Goal: Task Accomplishment & Management: Complete application form

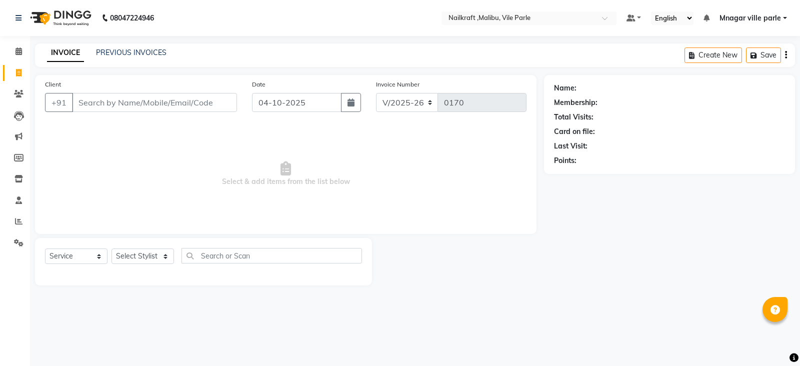
select select "8988"
select select "service"
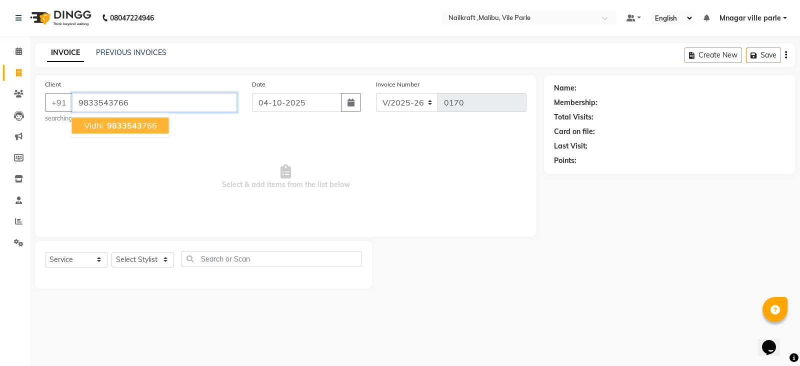
type input "9833543766"
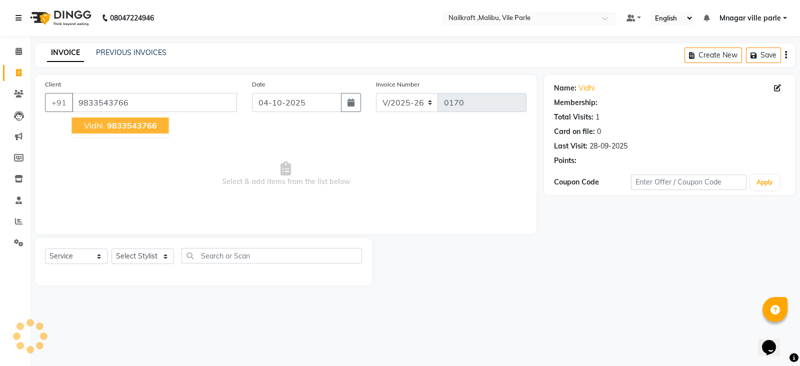
select select "1: Object"
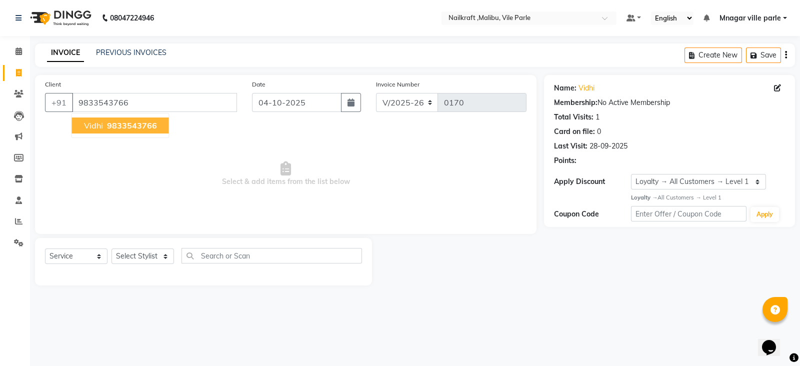
click at [158, 124] on button "[PERSON_NAME] 9833543766" at bounding box center [120, 125] width 97 height 16
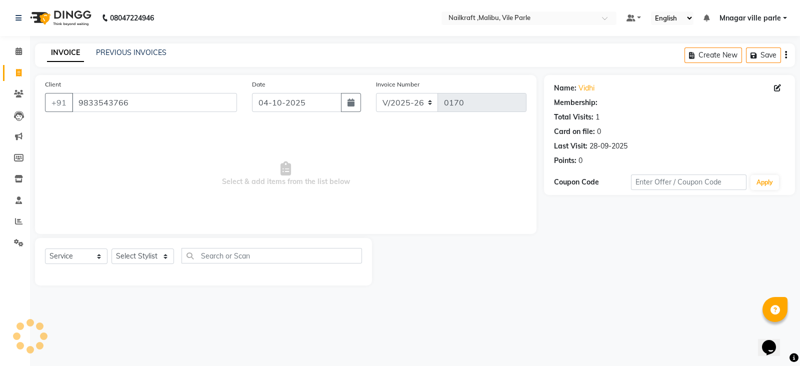
select select "1: Object"
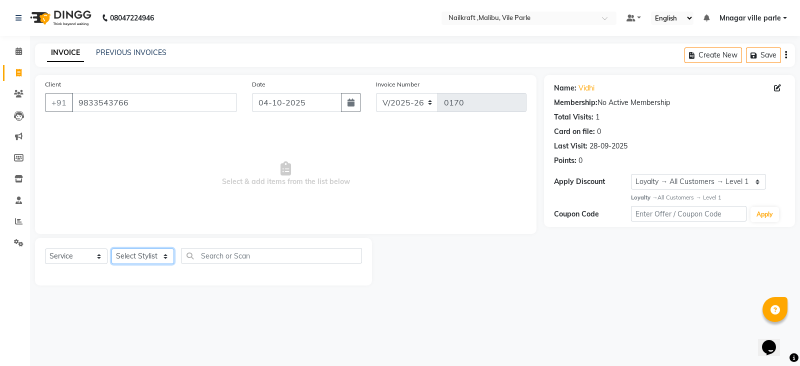
click at [153, 254] on select "Select Stylist [PERSON_NAME] [PERSON_NAME] [PERSON_NAME] ville parle NailKraft …" at bounding box center [142, 255] width 62 height 15
select select "91686"
click at [111, 249] on select "Select Stylist [PERSON_NAME] [PERSON_NAME] [PERSON_NAME] ville parle NailKraft …" at bounding box center [142, 255] width 62 height 15
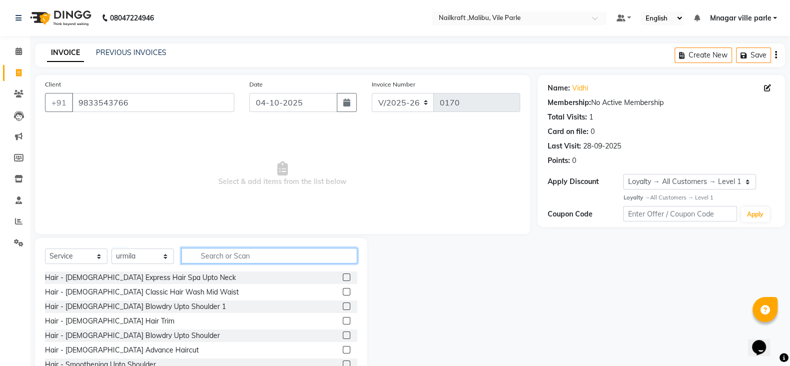
click at [225, 257] on input "text" at bounding box center [269, 255] width 176 height 15
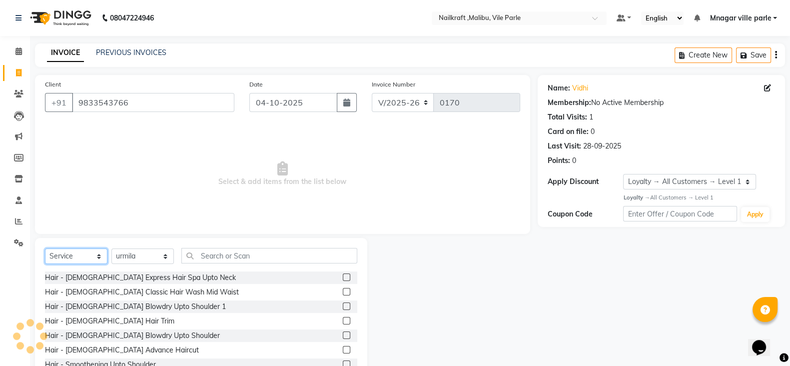
click at [71, 258] on select "Select Service Product Membership Package Voucher Prepaid Gift Card" at bounding box center [76, 255] width 62 height 15
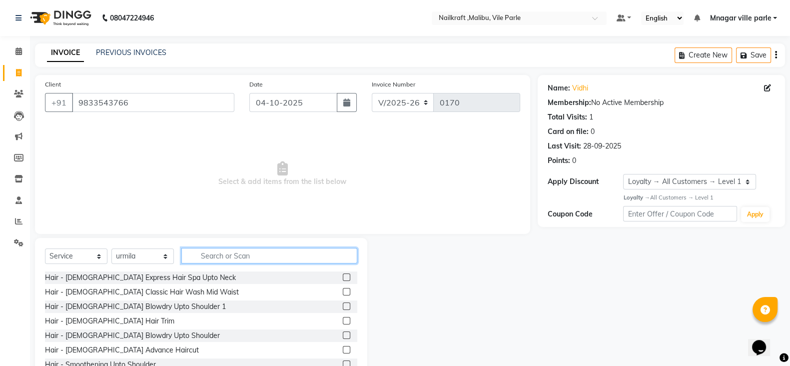
click at [214, 255] on input "text" at bounding box center [269, 255] width 176 height 15
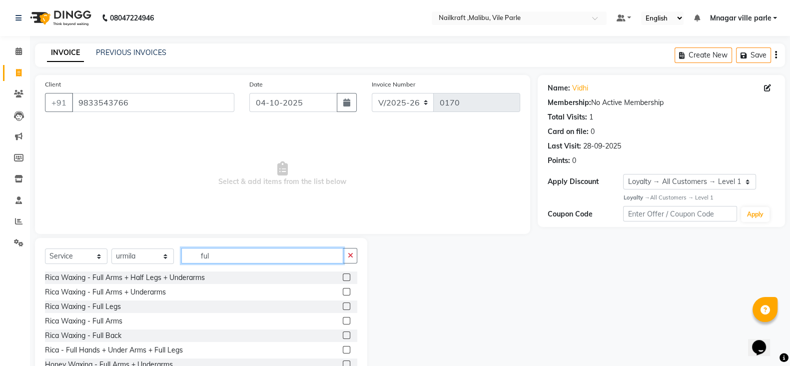
type input "ful"
click at [343, 322] on label at bounding box center [346, 320] width 7 height 7
click at [343, 322] on input "checkbox" at bounding box center [346, 321] width 6 height 6
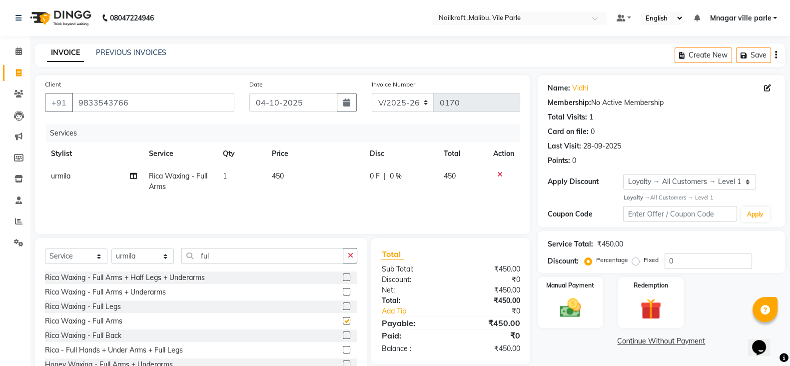
checkbox input "false"
click at [327, 253] on input "ful" at bounding box center [262, 255] width 162 height 15
type input "f"
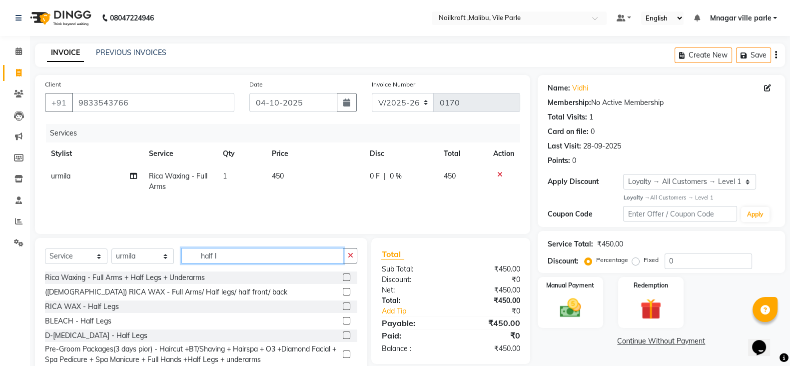
type input "half l"
click at [343, 304] on label at bounding box center [346, 305] width 7 height 7
click at [343, 304] on input "checkbox" at bounding box center [346, 306] width 6 height 6
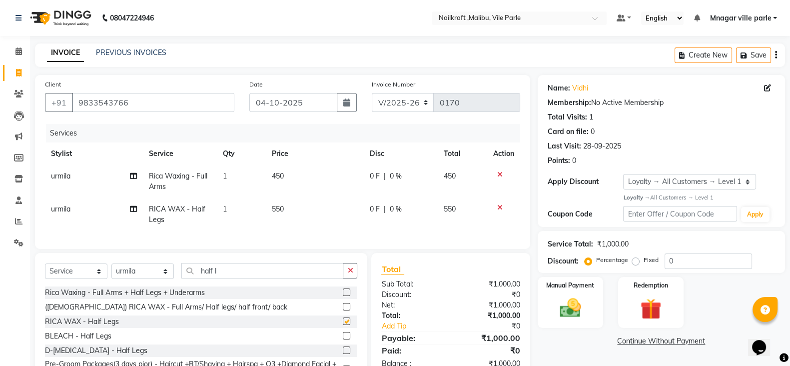
checkbox input "false"
click at [323, 278] on input "half l" at bounding box center [262, 270] width 162 height 15
type input "h"
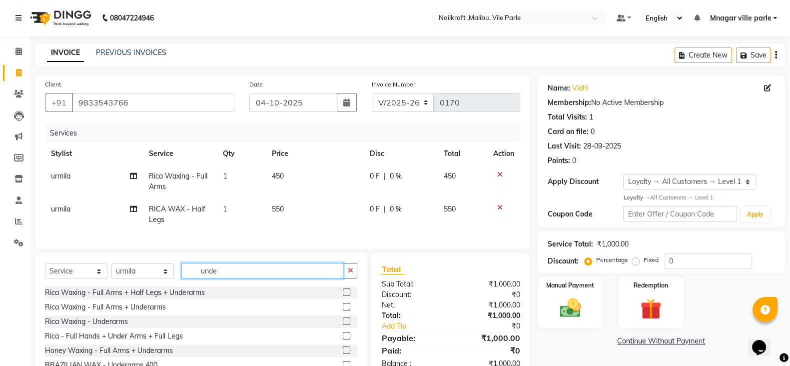
type input "unde"
click at [343, 325] on label at bounding box center [346, 320] width 7 height 7
click at [343, 325] on input "checkbox" at bounding box center [346, 321] width 6 height 6
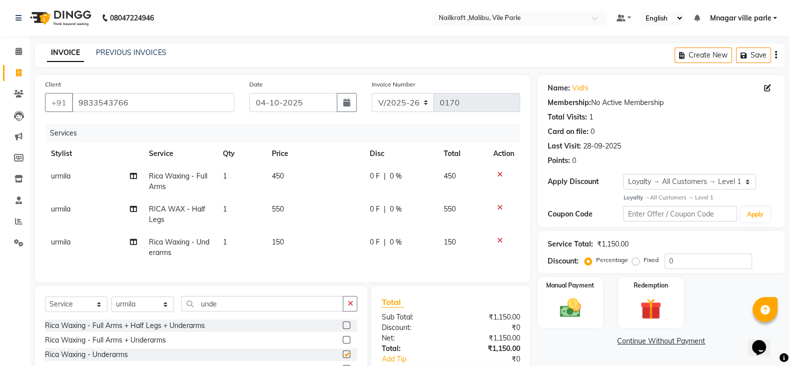
checkbox input "false"
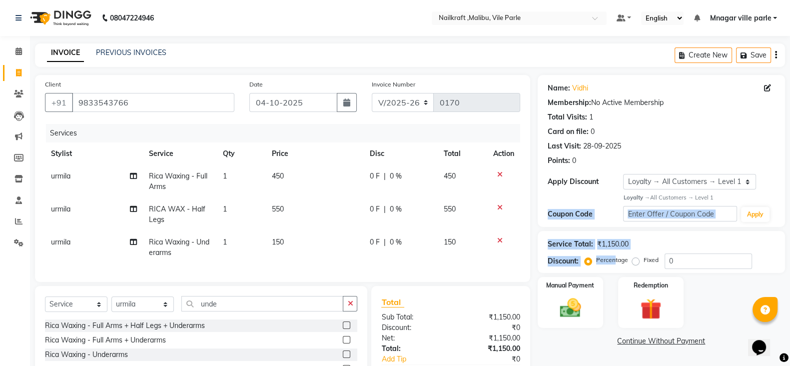
drag, startPoint x: 612, startPoint y: 262, endPoint x: 674, endPoint y: 223, distance: 73.6
click at [674, 223] on div "Name: [PERSON_NAME] Membership: No Active Membership Total Visits: 1 Card on fi…" at bounding box center [665, 254] width 255 height 358
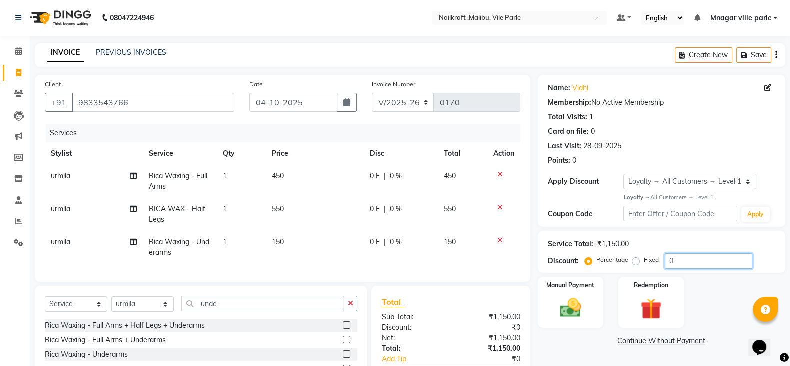
click at [684, 256] on input "0" at bounding box center [708, 260] width 87 height 15
click at [583, 337] on link "Continue Without Payment" at bounding box center [661, 341] width 243 height 10
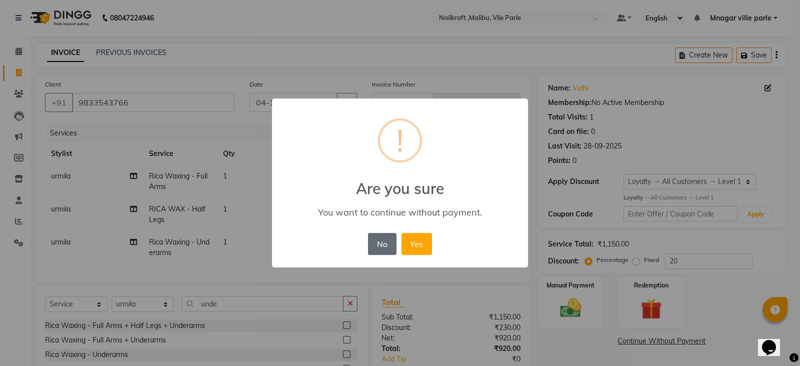
click at [382, 238] on button "No" at bounding box center [382, 244] width 28 height 22
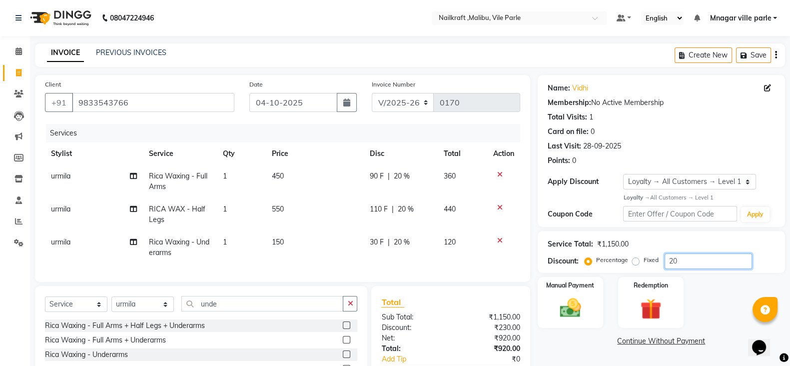
click at [704, 261] on input "20" at bounding box center [708, 260] width 87 height 15
type input "2"
click at [310, 177] on td "450" at bounding box center [315, 181] width 98 height 33
select select "91686"
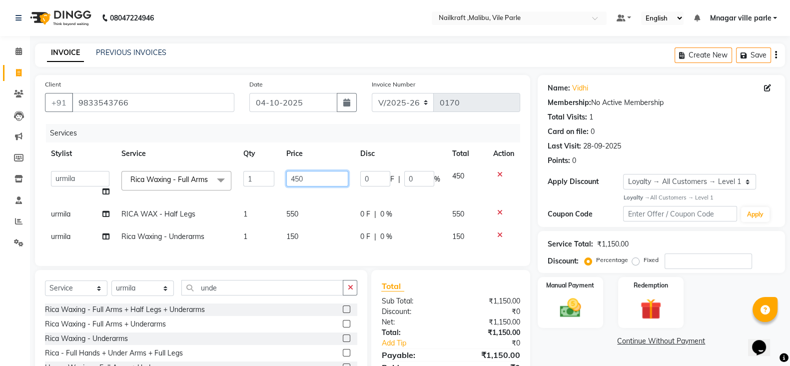
click at [310, 177] on input "450" at bounding box center [317, 178] width 62 height 15
type input "4"
type input "3"
type input "233"
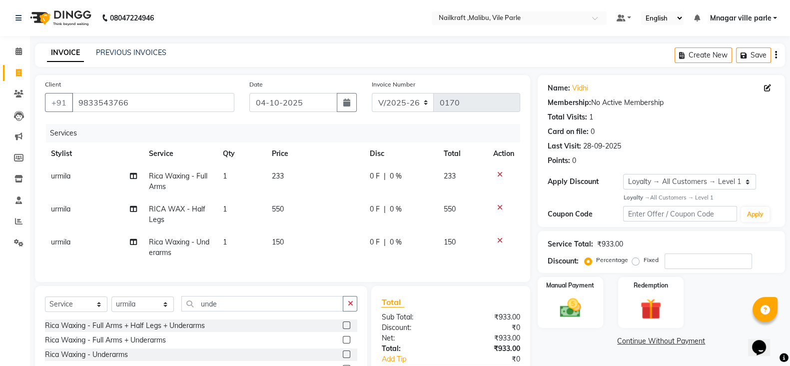
click at [311, 213] on td "550" at bounding box center [315, 214] width 98 height 33
select select "91686"
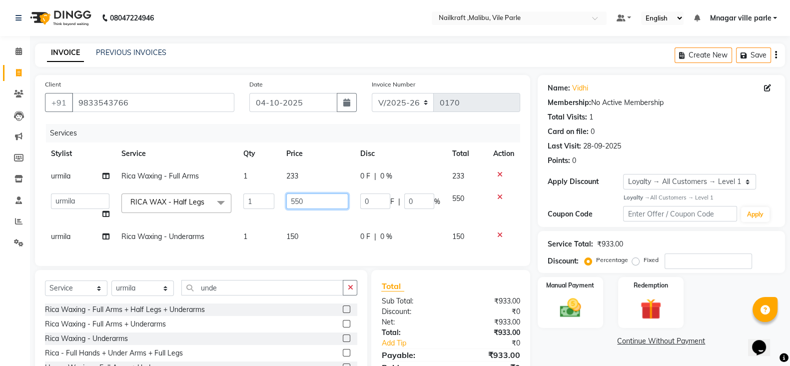
click at [319, 204] on input "550" at bounding box center [317, 200] width 62 height 15
type input "5"
type input "233"
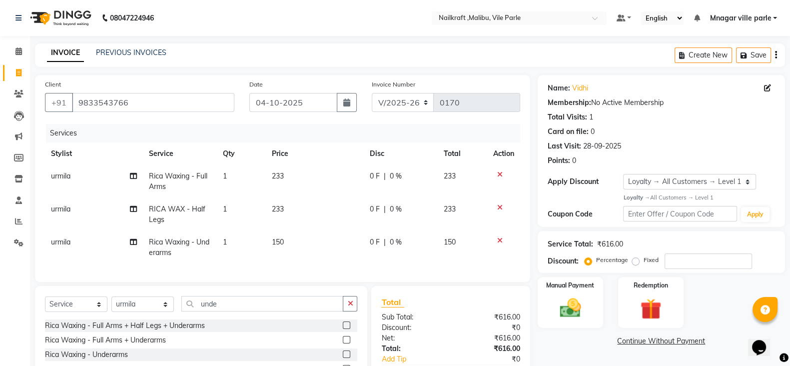
click at [316, 242] on td "150" at bounding box center [315, 247] width 98 height 33
select select "91686"
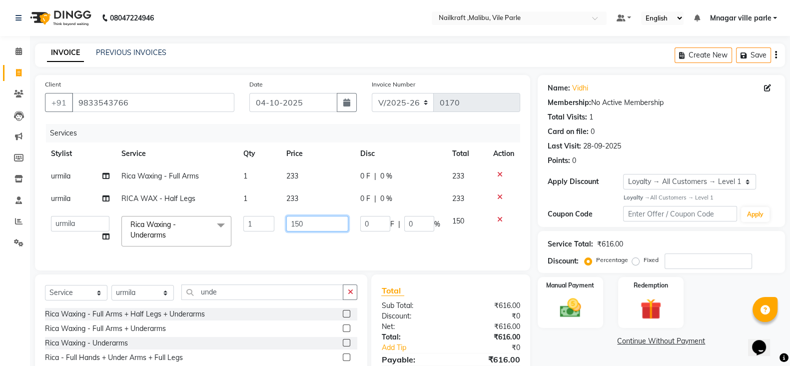
click at [327, 226] on input "150" at bounding box center [317, 223] width 62 height 15
type input "1"
type input "233"
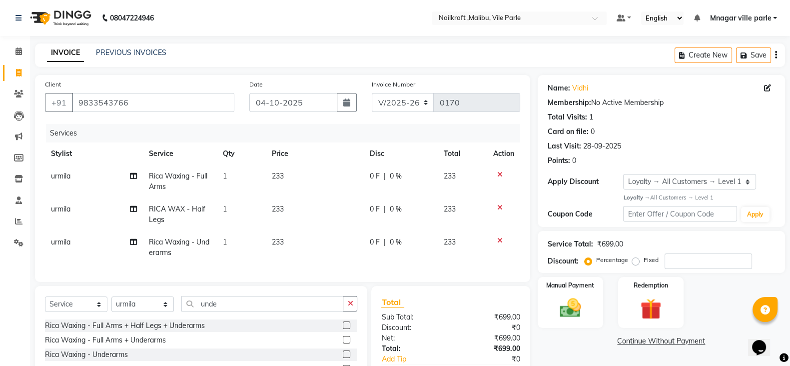
click at [571, 351] on div "Name: [PERSON_NAME] Membership: No Active Membership Total Visits: 1 Card on fi…" at bounding box center [665, 254] width 255 height 358
click at [583, 297] on img at bounding box center [570, 307] width 35 height 25
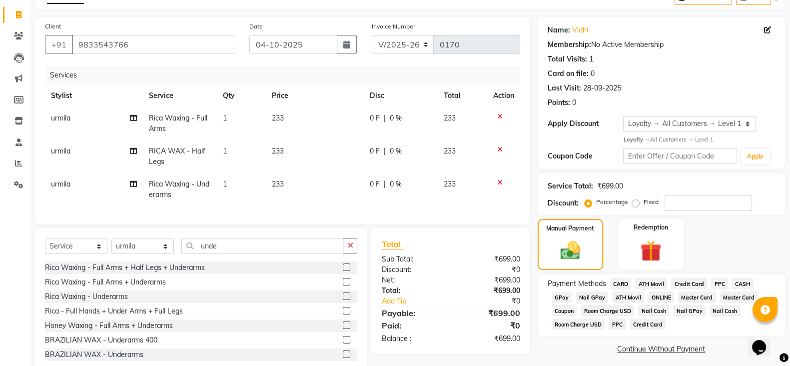
scroll to position [58, 0]
click at [565, 298] on span "GPay" at bounding box center [562, 296] width 20 height 11
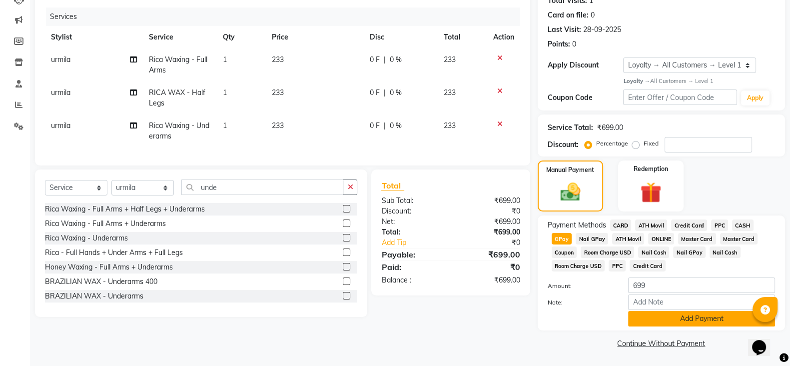
click at [677, 321] on button "Add Payment" at bounding box center [701, 318] width 147 height 15
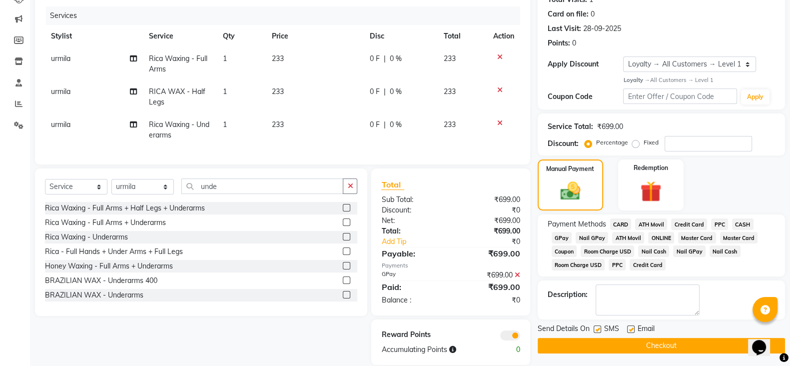
click at [672, 342] on button "Checkout" at bounding box center [661, 345] width 247 height 15
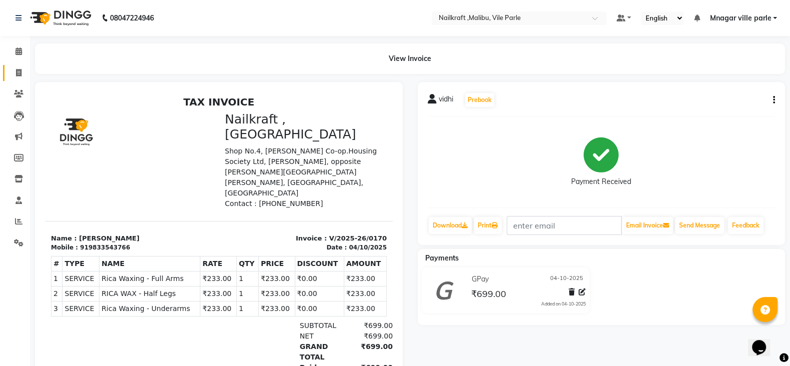
click at [17, 72] on icon at bounding box center [18, 72] width 5 height 7
select select "service"
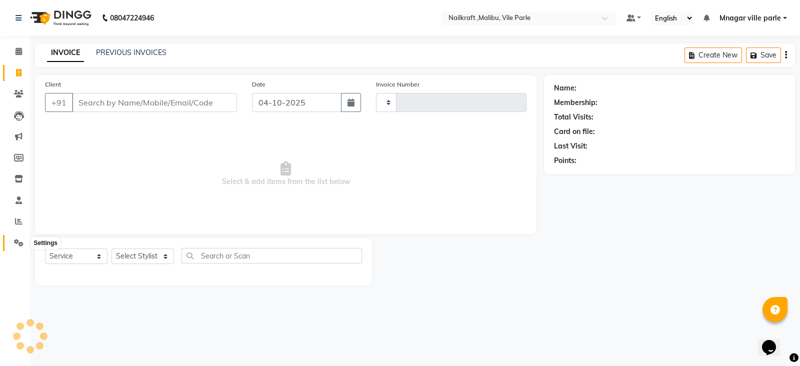
click at [14, 241] on icon at bounding box center [18, 242] width 9 height 7
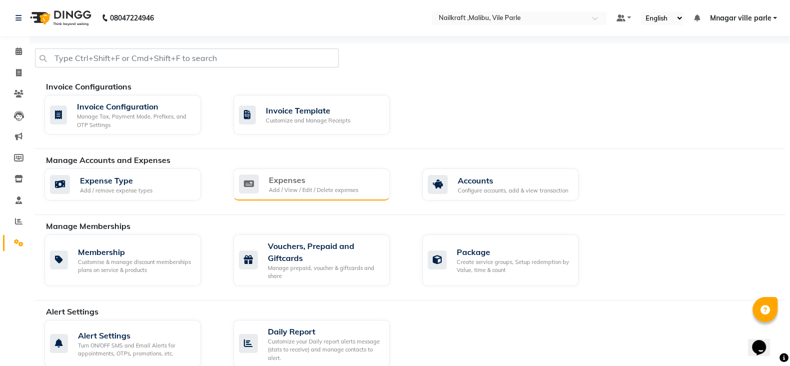
click at [306, 183] on div "Expenses" at bounding box center [313, 180] width 89 height 12
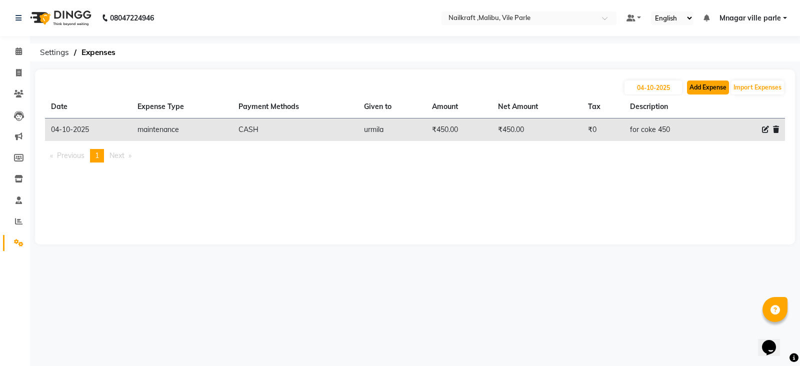
click at [696, 91] on button "Add Expense" at bounding box center [708, 87] width 42 height 14
select select "1"
select select "8233"
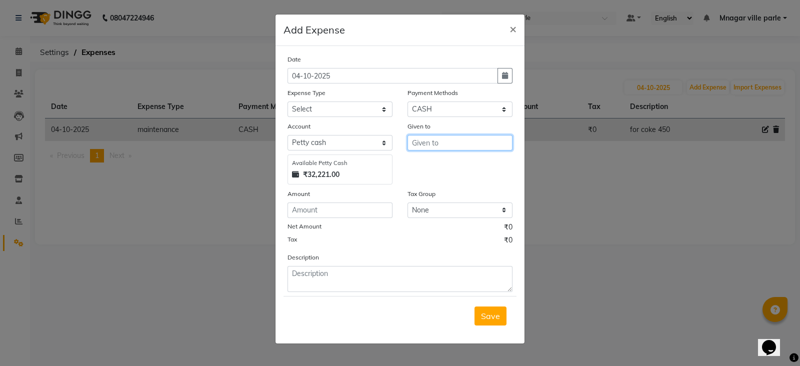
click at [440, 145] on input "text" at bounding box center [459, 142] width 105 height 15
click at [467, 167] on ngb-highlight "nazne en(receptionist)" at bounding box center [461, 165] width 82 height 10
type input "nazneen(receptionist)"
click at [372, 209] on input "number" at bounding box center [339, 209] width 105 height 15
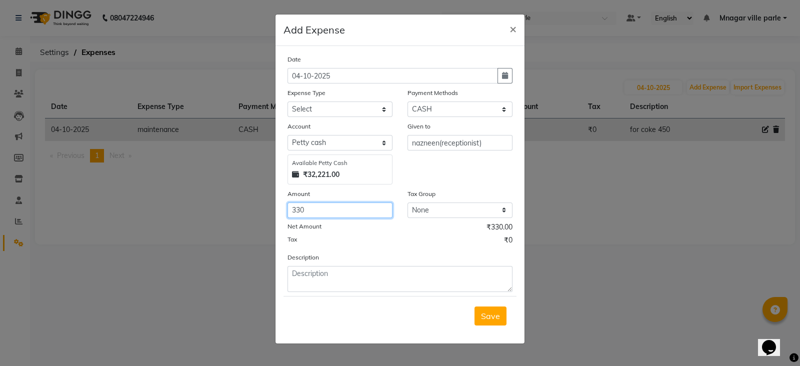
type input "330"
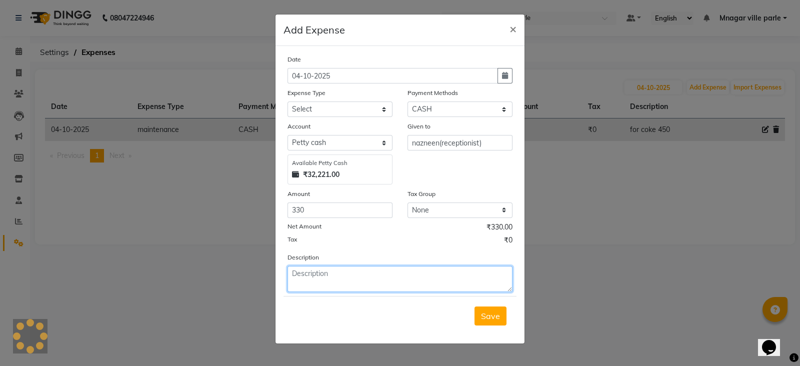
click at [347, 274] on textarea at bounding box center [399, 279] width 225 height 26
type textarea "330 waterbottles"
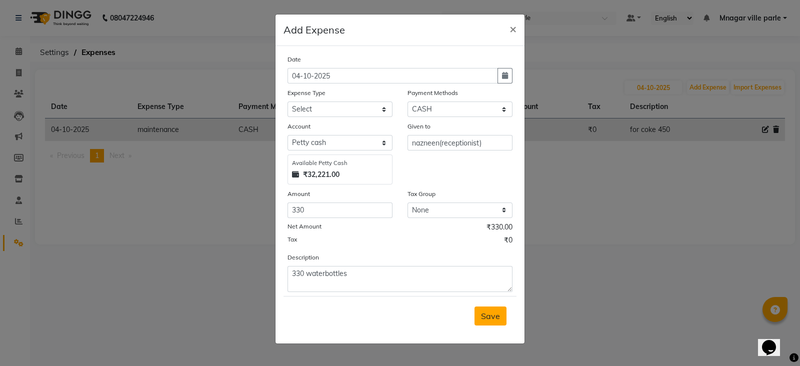
click at [497, 319] on span "Save" at bounding box center [490, 316] width 19 height 10
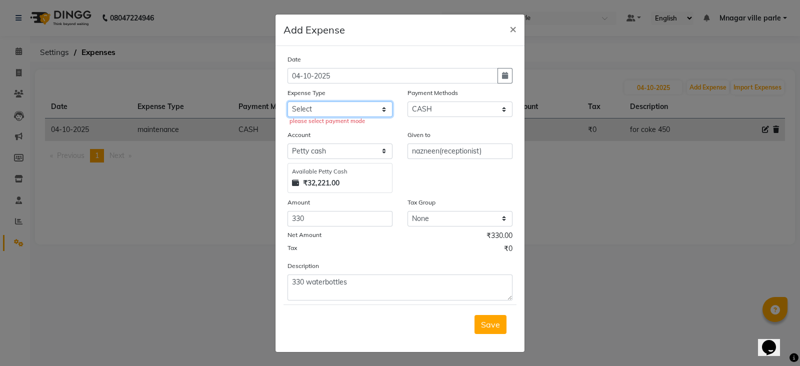
click at [359, 106] on select "Select Advance Salary Bank charges Car maintenance Cash transfer to bank Cash t…" at bounding box center [339, 108] width 105 height 15
select select "15700"
click at [287, 102] on select "Select Advance Salary Bank charges Car maintenance Cash transfer to bank Cash t…" at bounding box center [339, 108] width 105 height 15
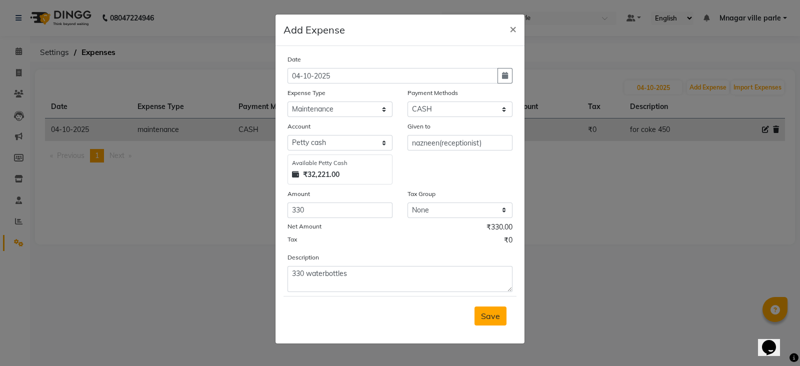
click at [497, 321] on span "Save" at bounding box center [490, 316] width 19 height 10
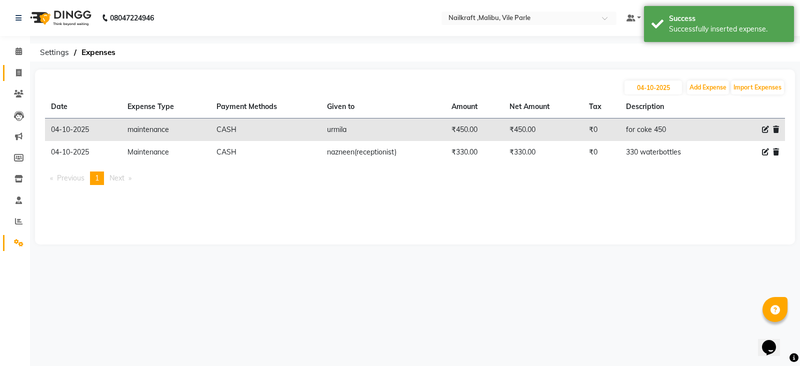
click at [15, 66] on link "Invoice" at bounding box center [15, 73] width 24 height 16
select select "service"
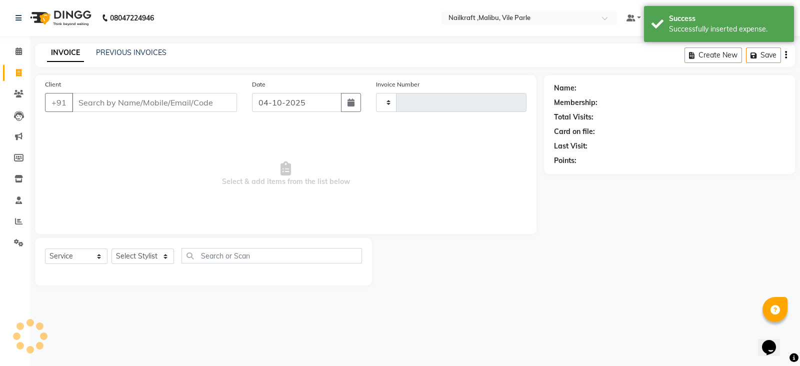
type input "0171"
select select "8988"
